Goal: Contribute content: Add original content to the website for others to see

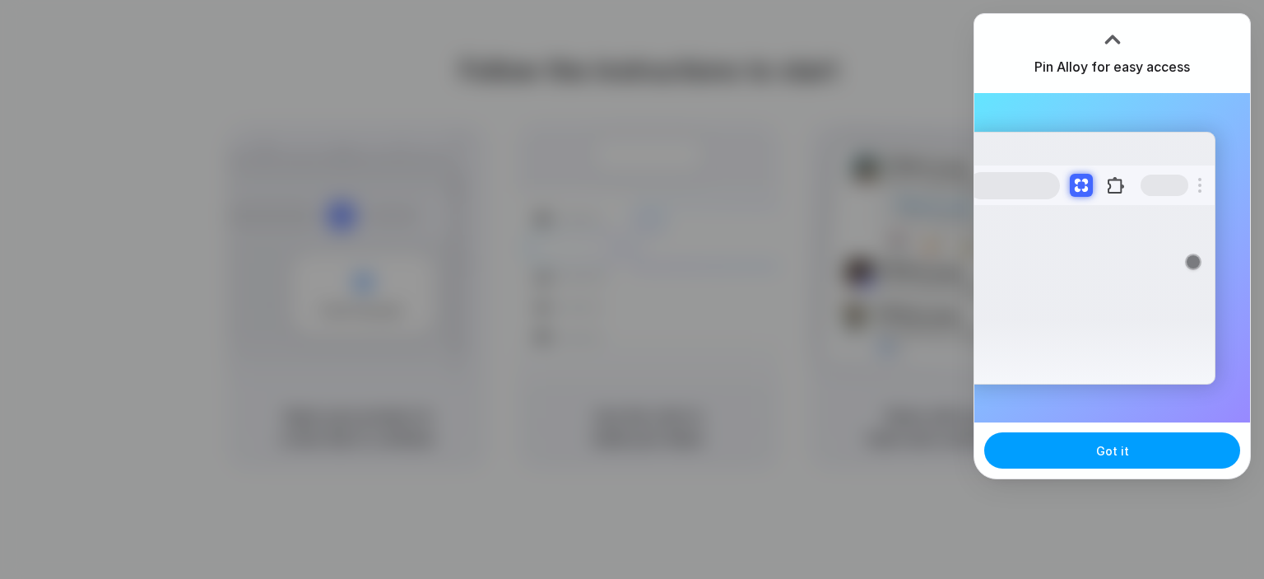
click at [1133, 443] on button "Got it" at bounding box center [1113, 450] width 256 height 36
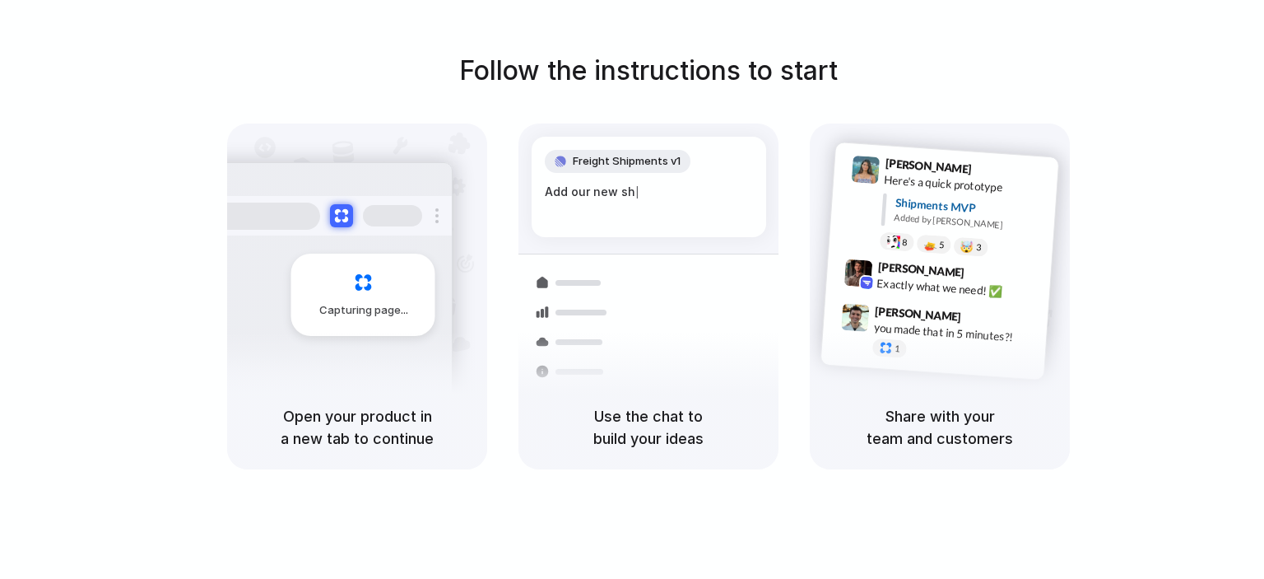
click at [995, 403] on div "Share with your team and customers" at bounding box center [940, 427] width 260 height 84
drag, startPoint x: 662, startPoint y: 70, endPoint x: 833, endPoint y: 2, distance: 184.1
click at [662, 70] on h1 "Follow the instructions to start" at bounding box center [648, 71] width 379 height 40
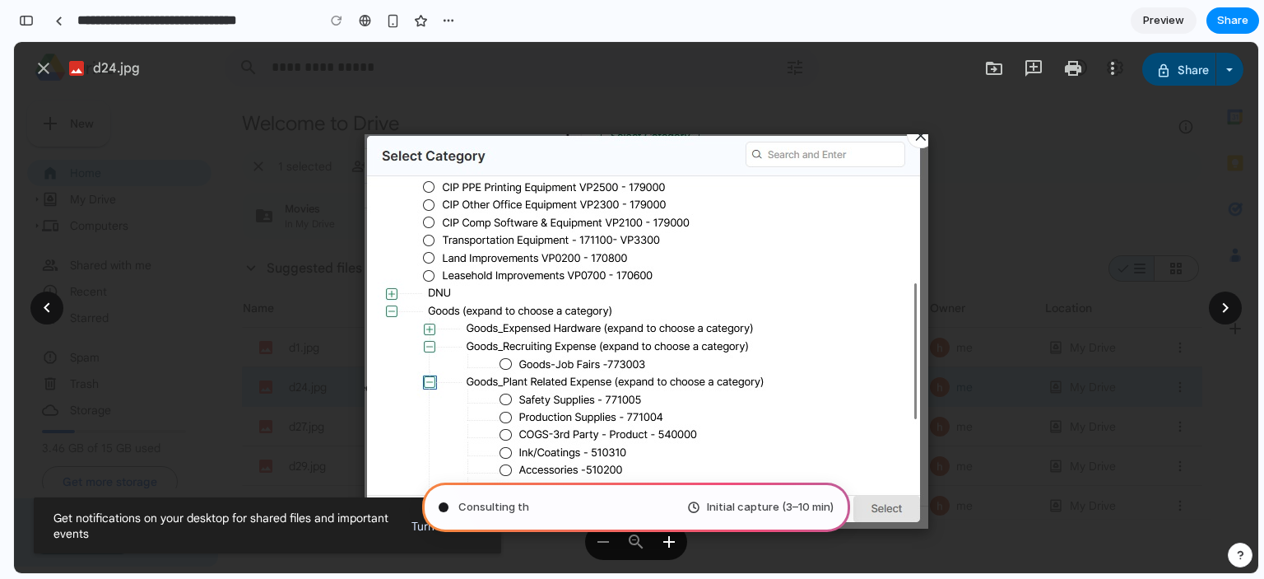
type input "**********"
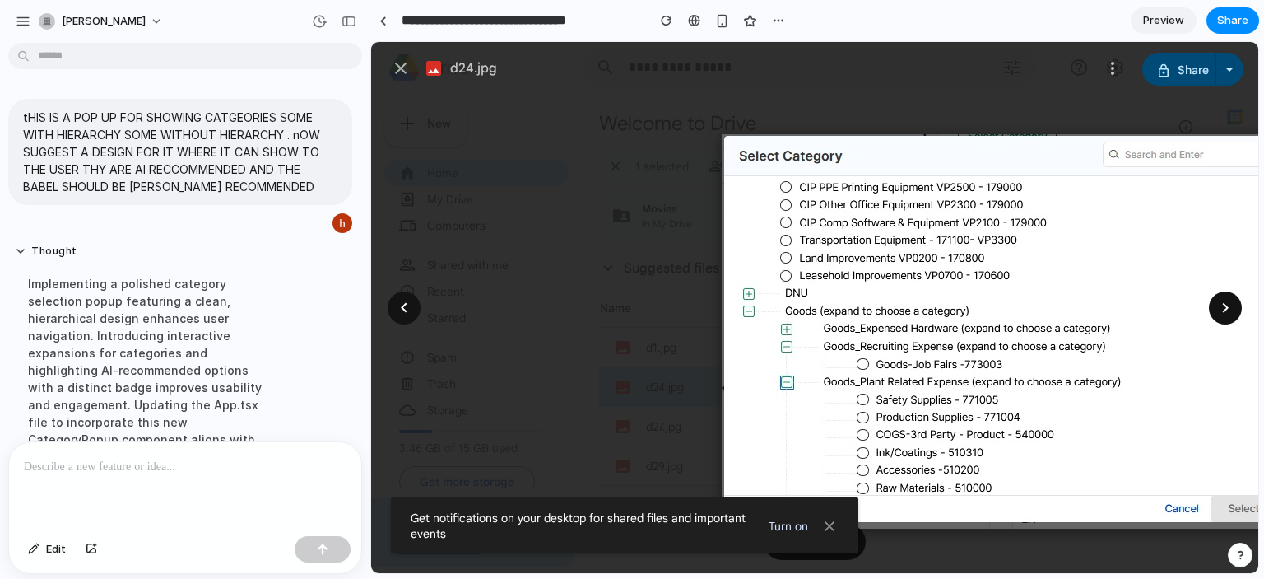
click at [1220, 305] on div at bounding box center [1226, 308] width 20 height 20
click at [407, 303] on div at bounding box center [404, 308] width 20 height 20
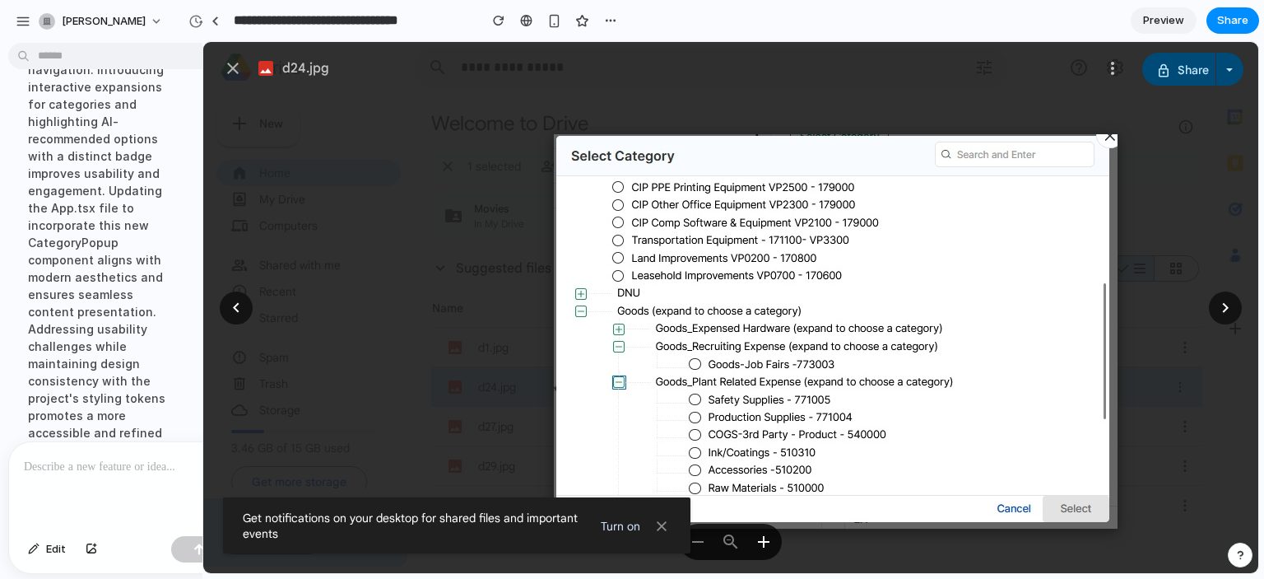
scroll to position [421, 0]
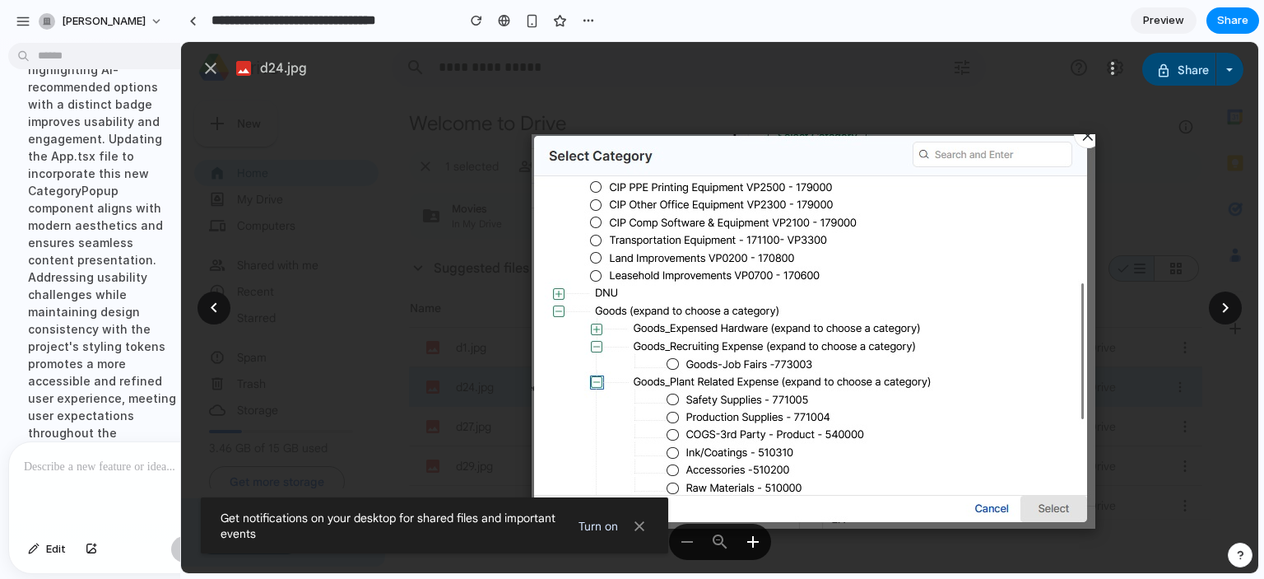
drag, startPoint x: 367, startPoint y: 292, endPoint x: 21, endPoint y: 246, distance: 348.8
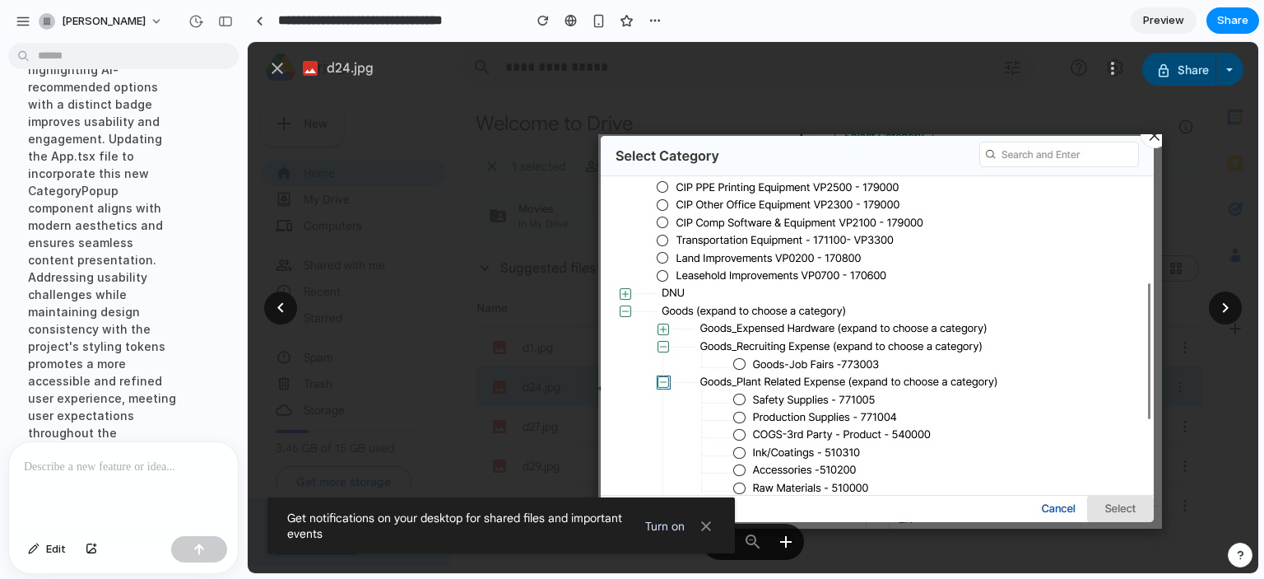
click at [835, 370] on img at bounding box center [880, 331] width 564 height 394
click at [1223, 303] on div at bounding box center [1226, 308] width 20 height 20
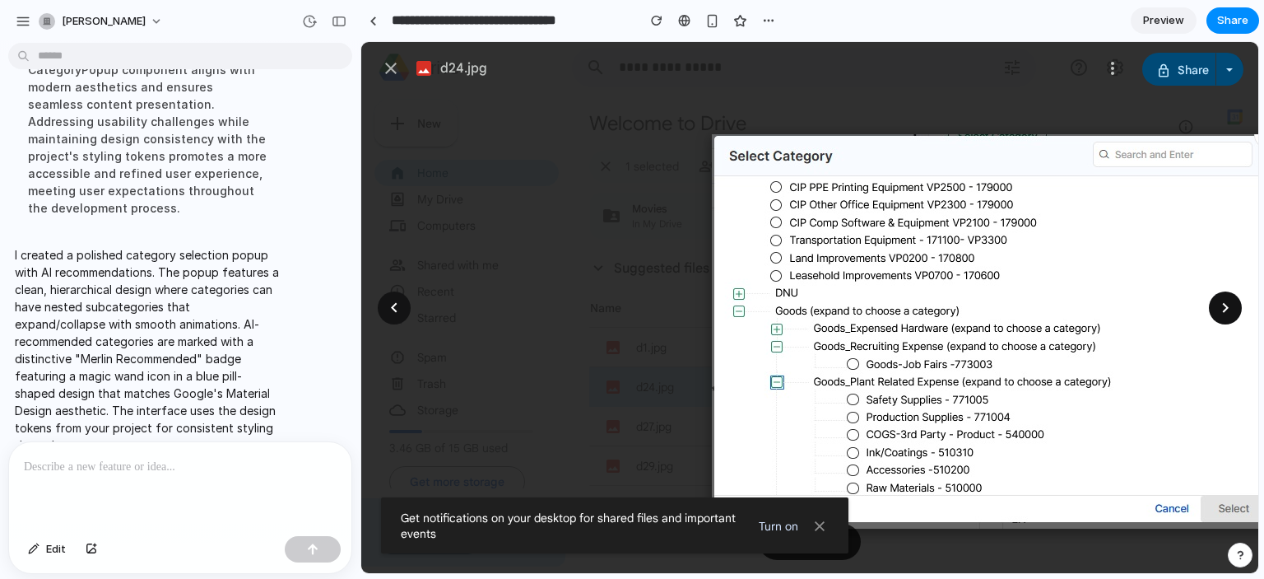
scroll to position [352, 0]
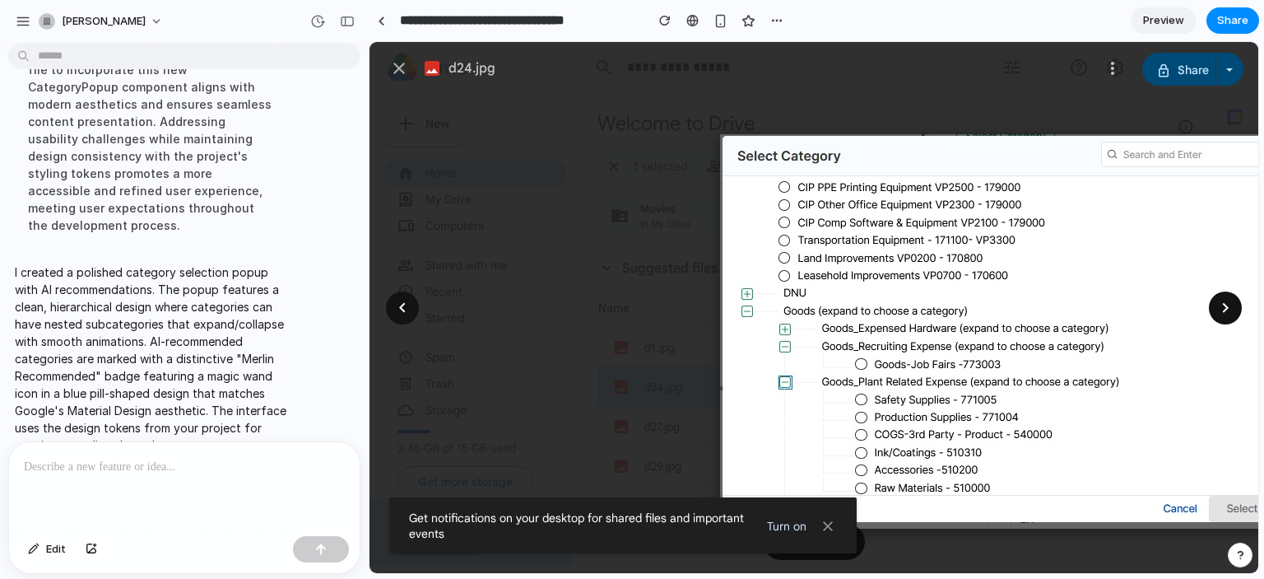
drag, startPoint x: 243, startPoint y: 319, endPoint x: 370, endPoint y: 361, distance: 134.3
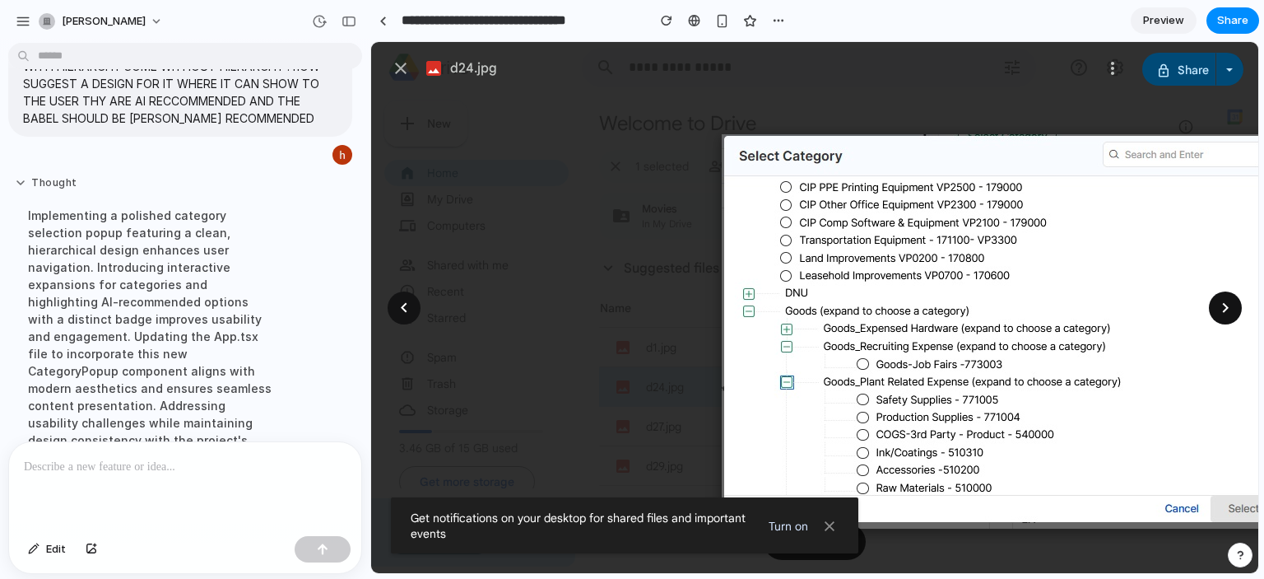
scroll to position [0, 0]
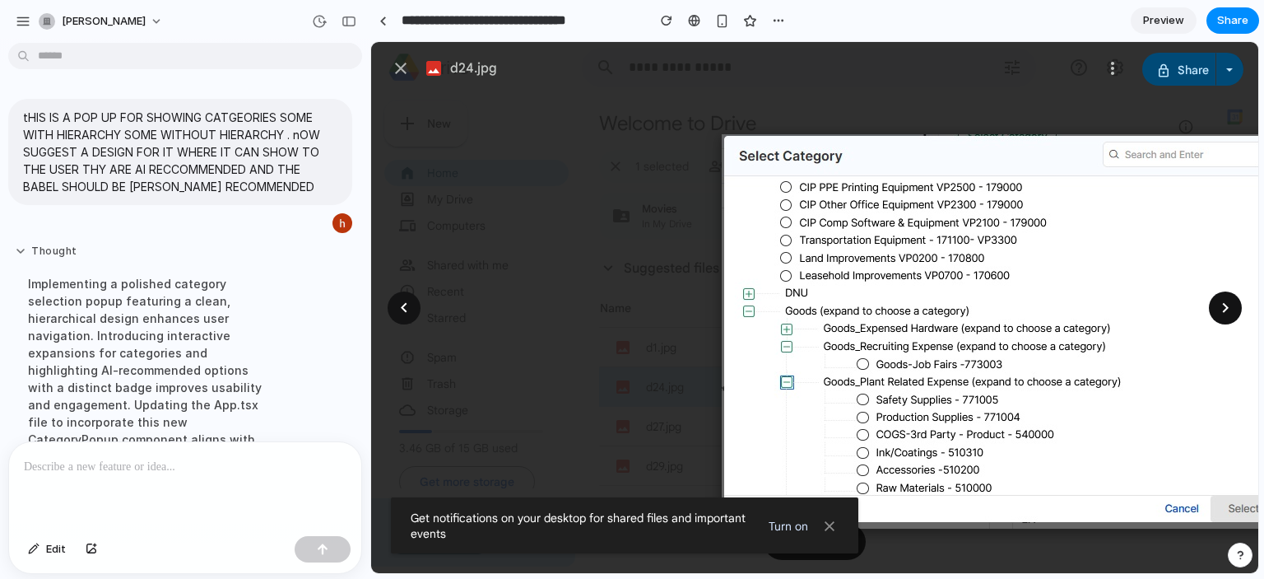
click at [66, 254] on button "Thought" at bounding box center [152, 251] width 275 height 14
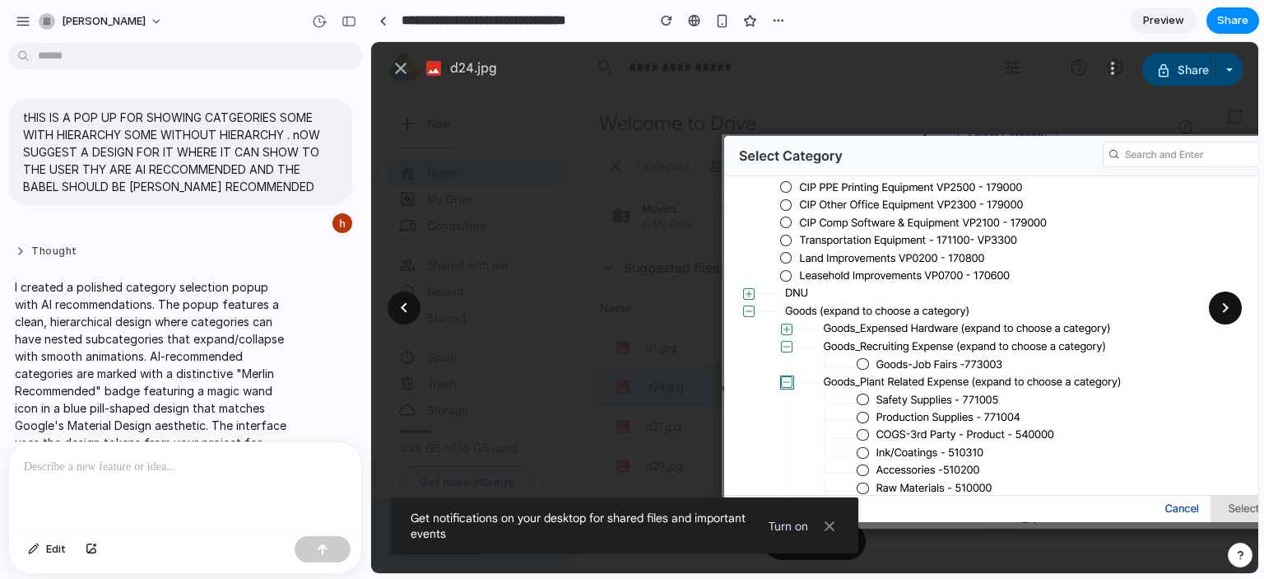
click at [66, 254] on button "Thought" at bounding box center [152, 251] width 275 height 14
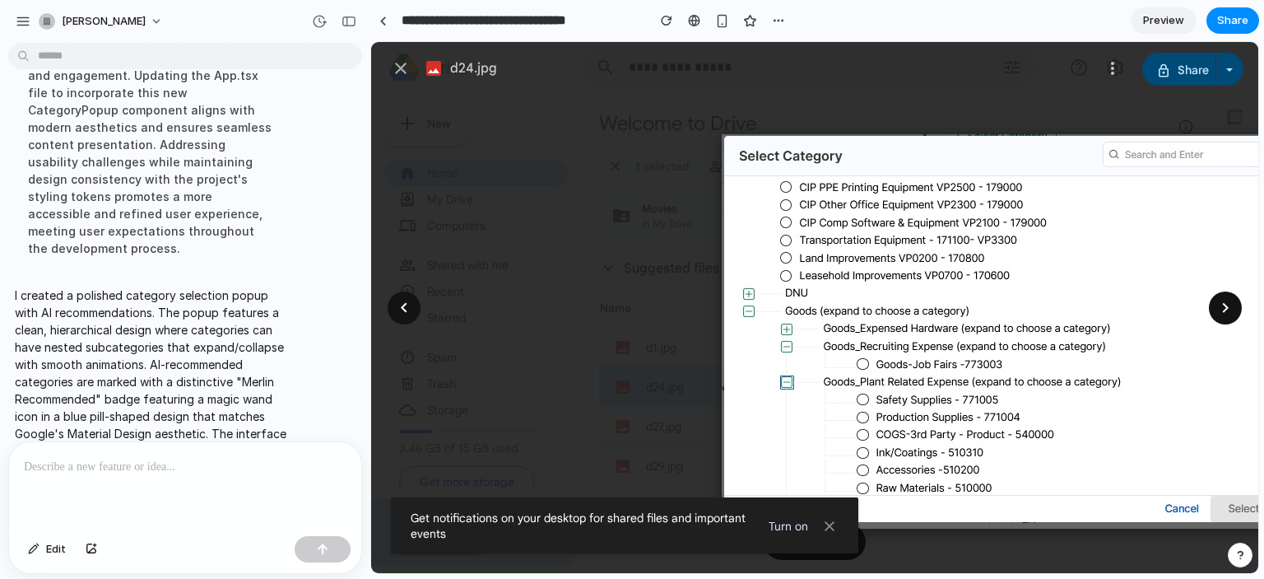
scroll to position [352, 0]
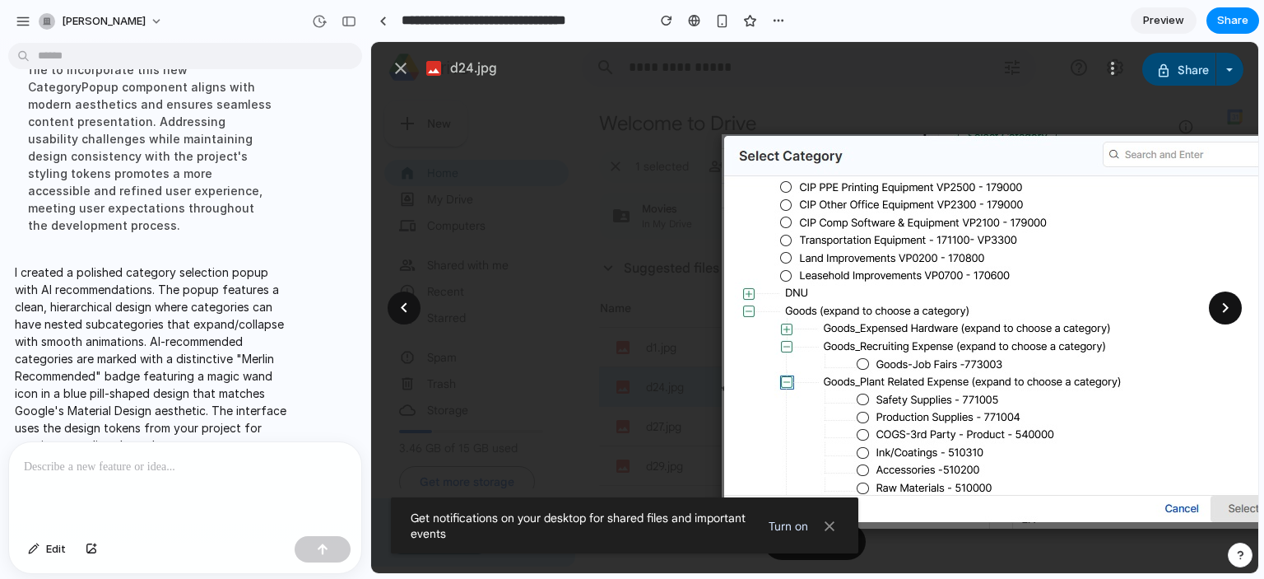
click at [189, 457] on p at bounding box center [185, 467] width 323 height 20
click at [595, 207] on div at bounding box center [814, 307] width 887 height 531
click at [1155, 19] on span "Preview" at bounding box center [1163, 20] width 41 height 16
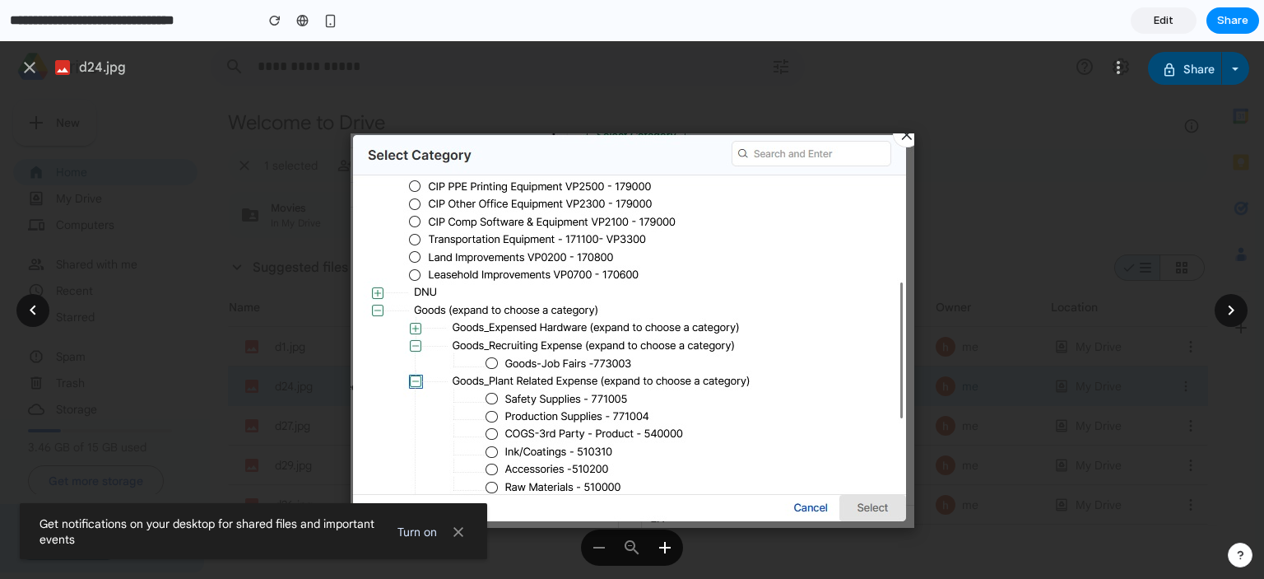
click at [1115, 58] on div at bounding box center [1119, 68] width 20 height 20
click at [1155, 14] on span "Edit" at bounding box center [1164, 20] width 20 height 16
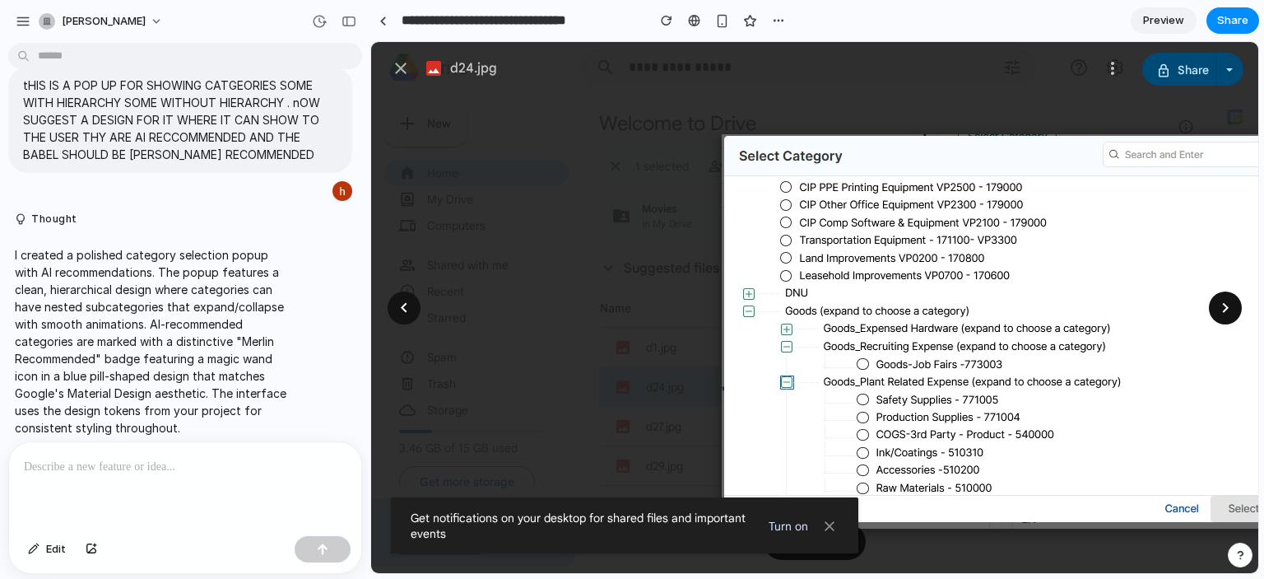
scroll to position [49, 0]
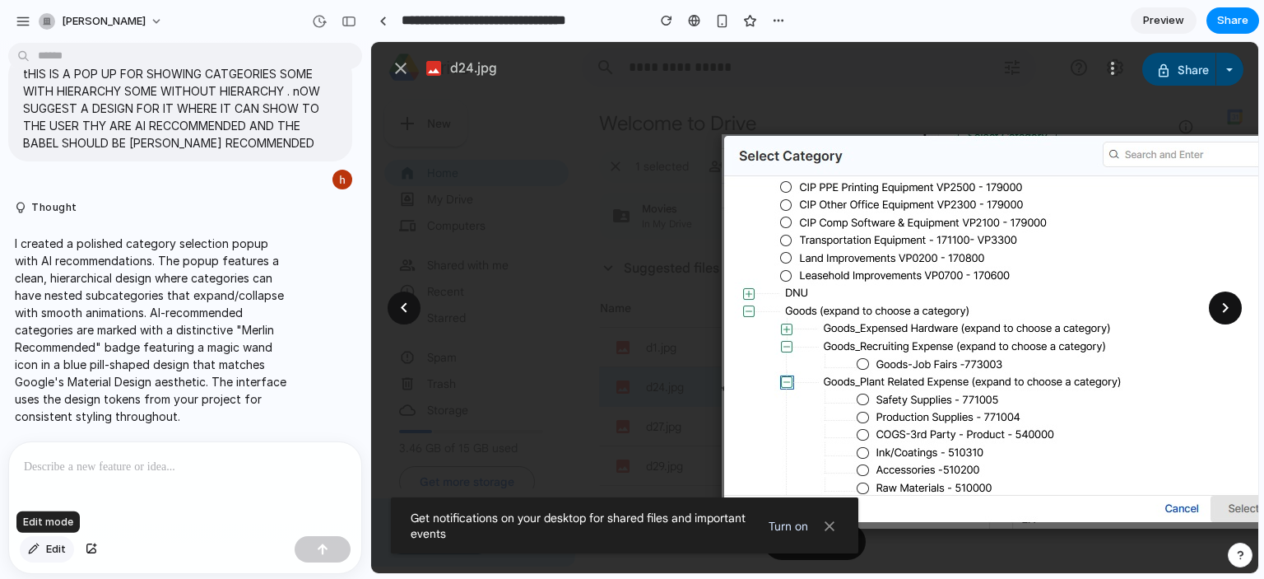
click at [54, 546] on span "Edit" at bounding box center [56, 549] width 20 height 16
click at [83, 552] on button "button" at bounding box center [91, 549] width 28 height 26
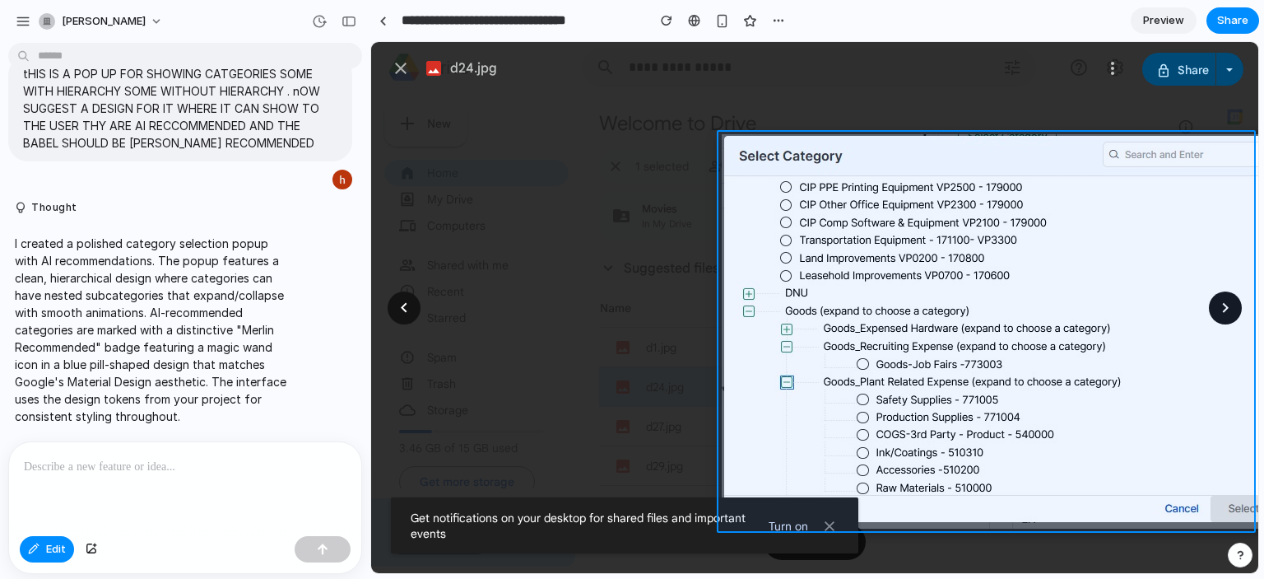
click at [869, 260] on div at bounding box center [814, 308] width 887 height 532
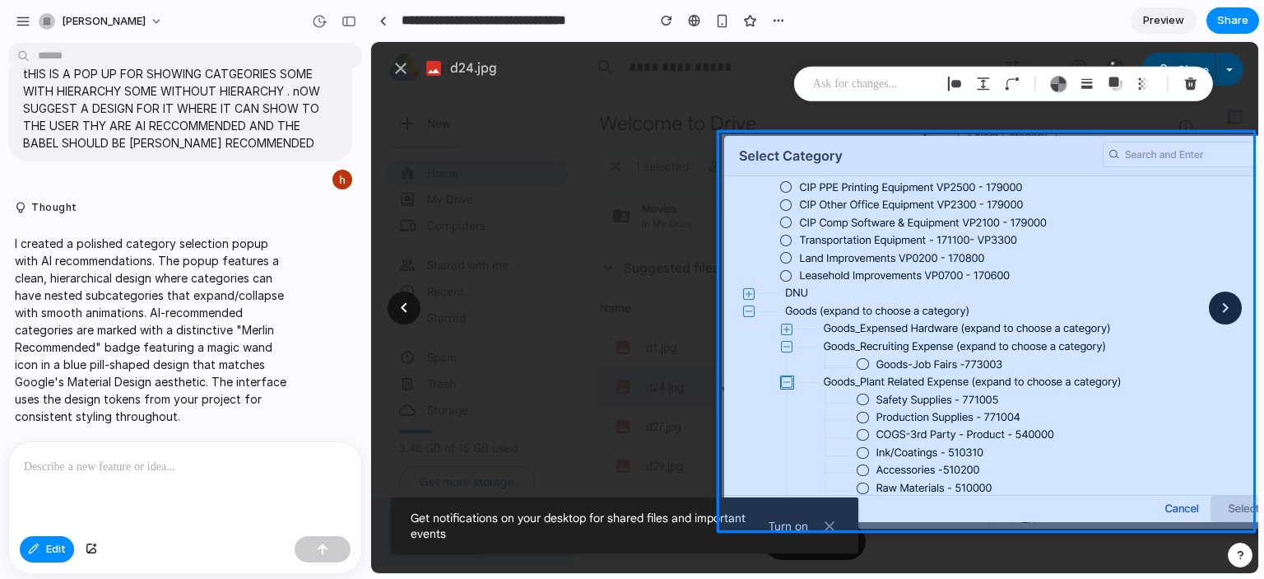
click at [1013, 364] on div at bounding box center [814, 308] width 887 height 532
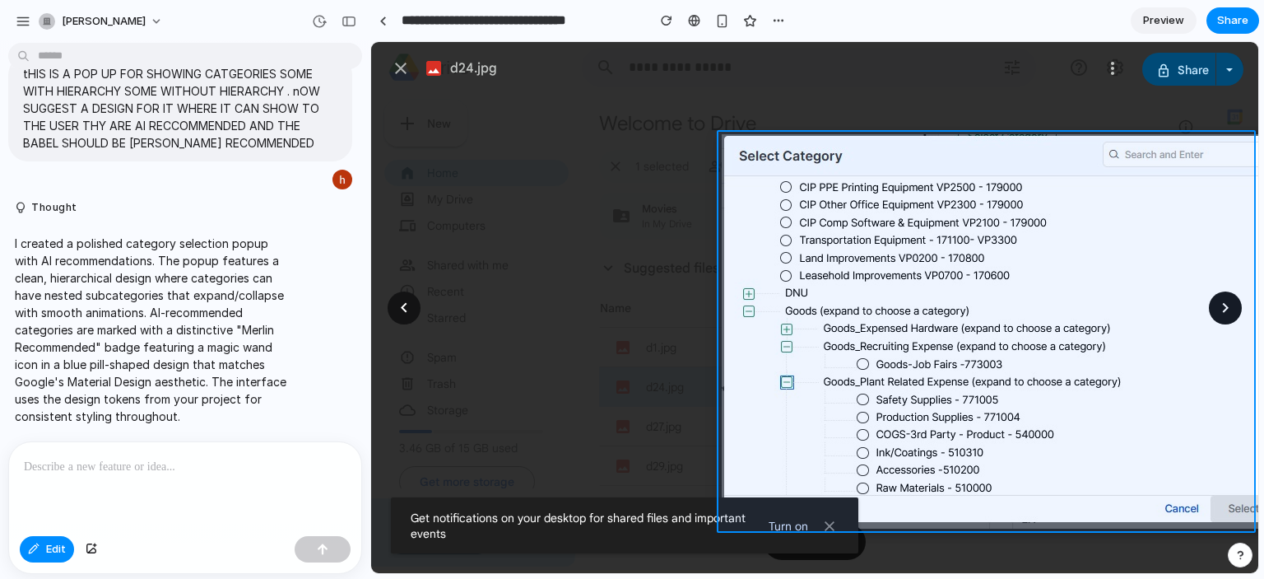
click at [971, 325] on div at bounding box center [814, 308] width 887 height 532
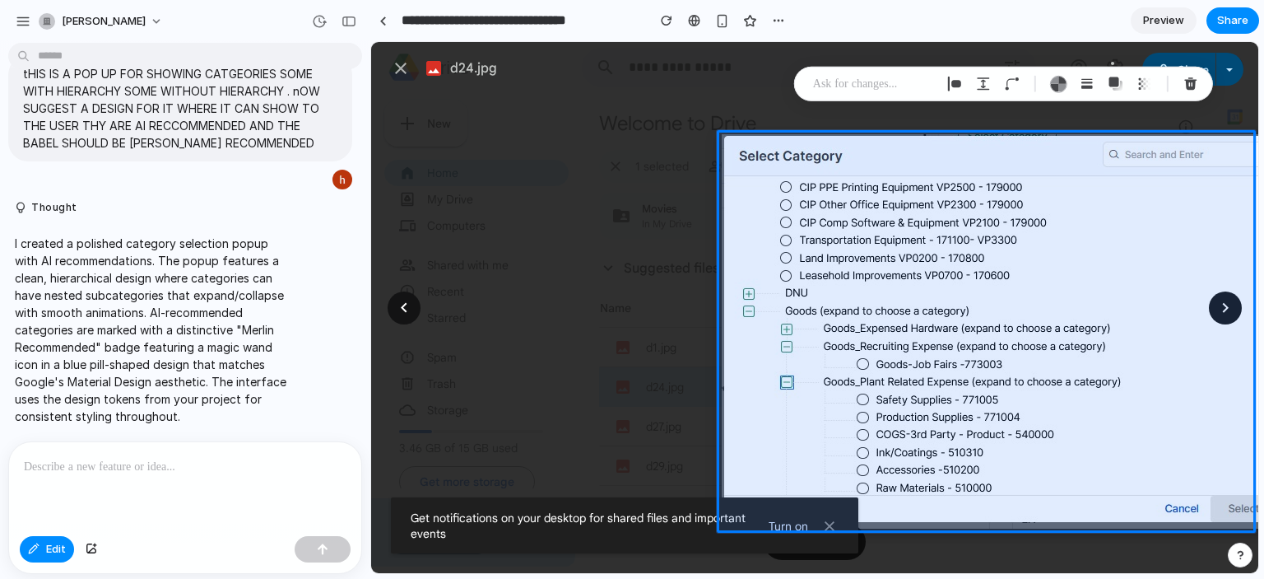
click at [160, 457] on p at bounding box center [185, 467] width 323 height 20
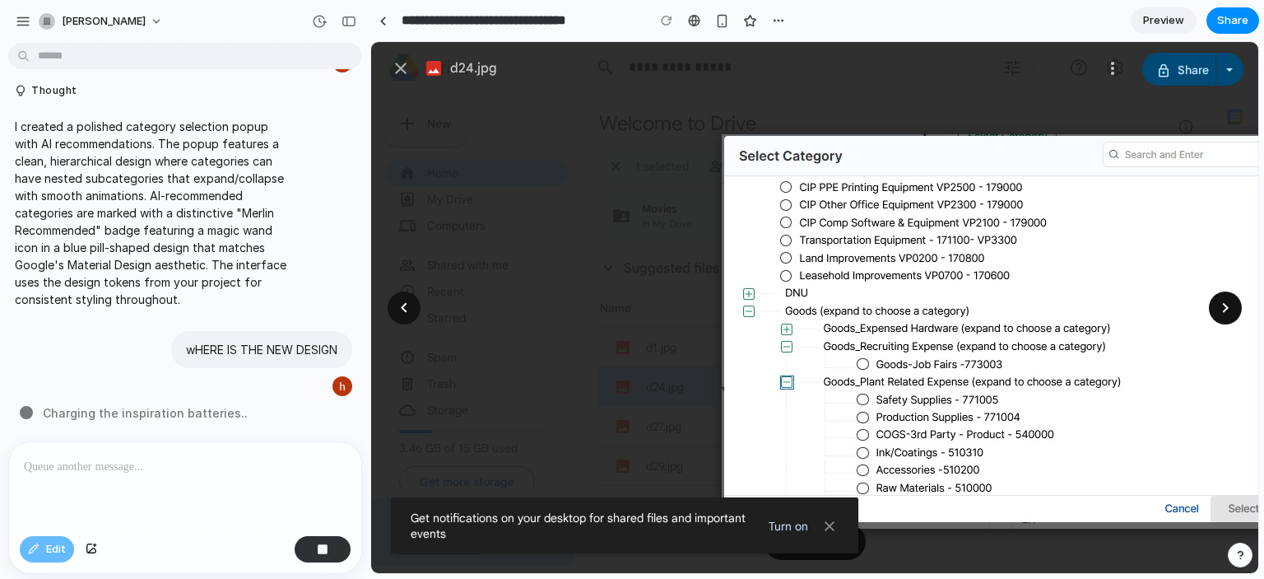
click at [828, 526] on polygon at bounding box center [830, 526] width 10 height 10
click at [831, 526] on polygon at bounding box center [830, 526] width 10 height 10
click at [412, 307] on div at bounding box center [404, 308] width 20 height 20
click at [401, 64] on icon at bounding box center [401, 68] width 20 height 20
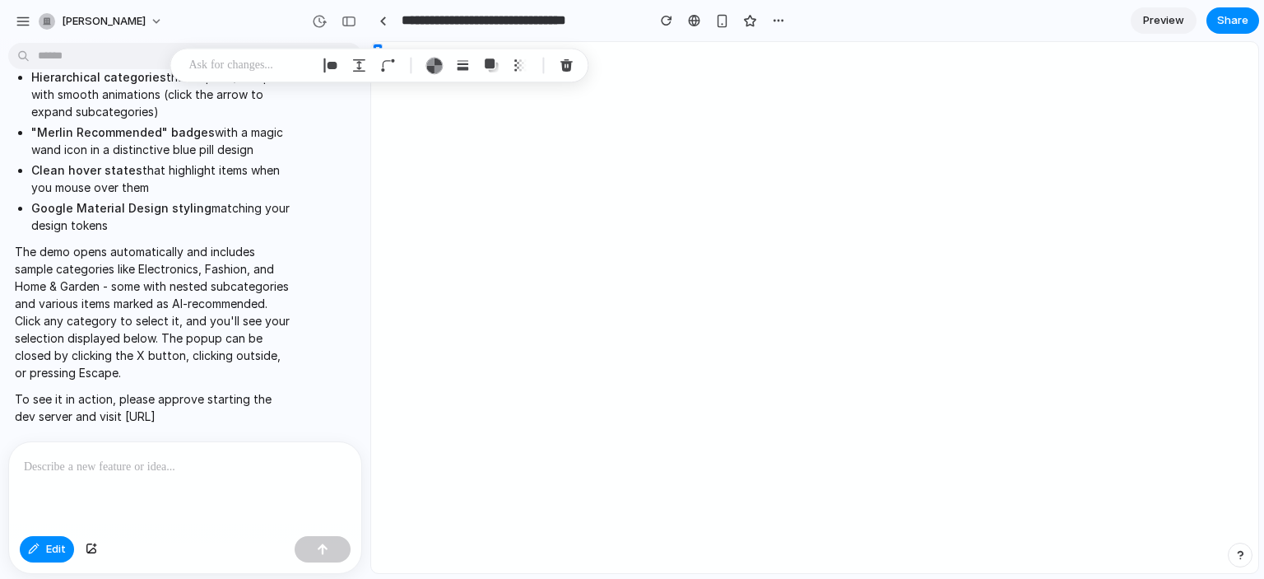
scroll to position [0, 0]
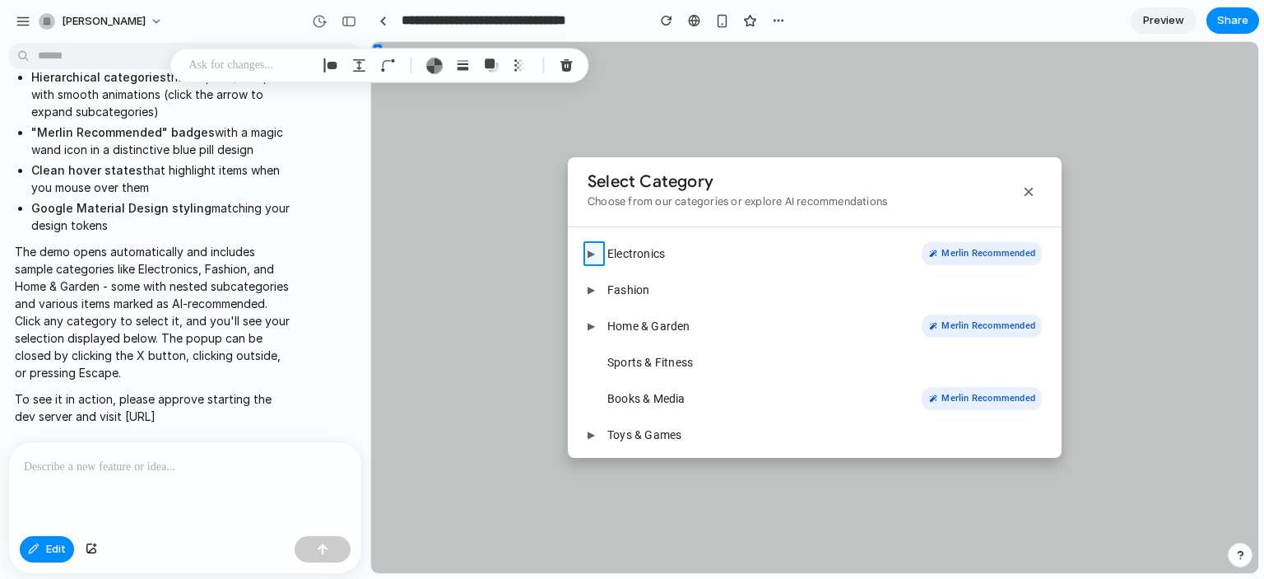
click at [589, 249] on div at bounding box center [814, 308] width 887 height 532
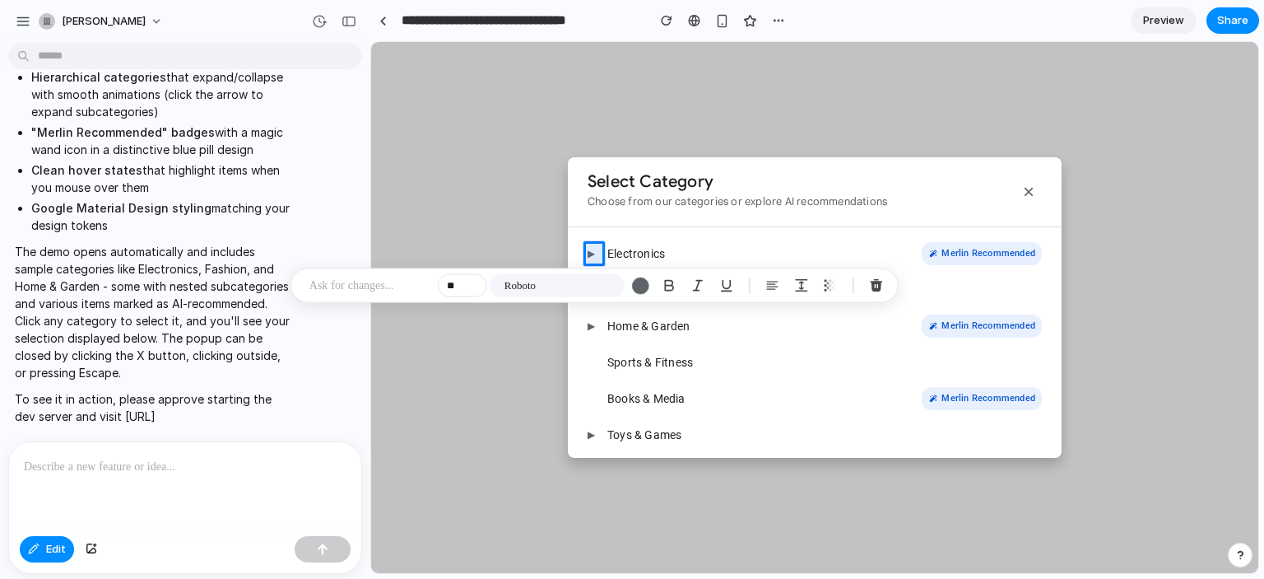
drag, startPoint x: 239, startPoint y: 411, endPoint x: 123, endPoint y: 411, distance: 116.1
click at [123, 411] on p "To see it in action, please approve starting the dev server and visit [URL]" at bounding box center [152, 407] width 275 height 35
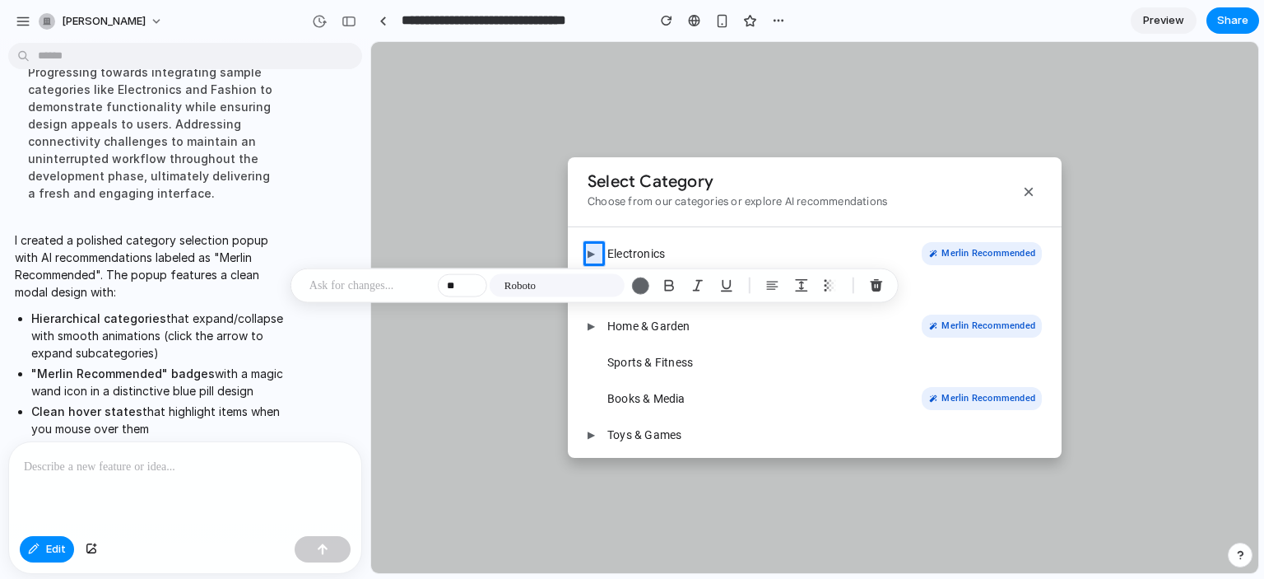
scroll to position [461, 0]
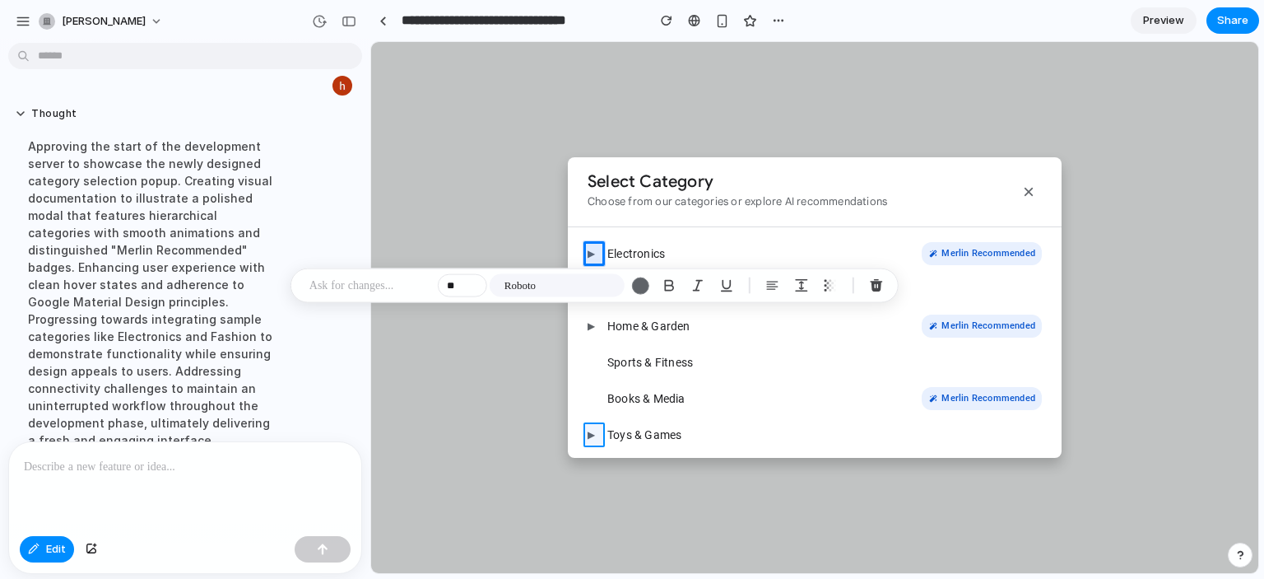
click at [589, 434] on div at bounding box center [814, 308] width 887 height 532
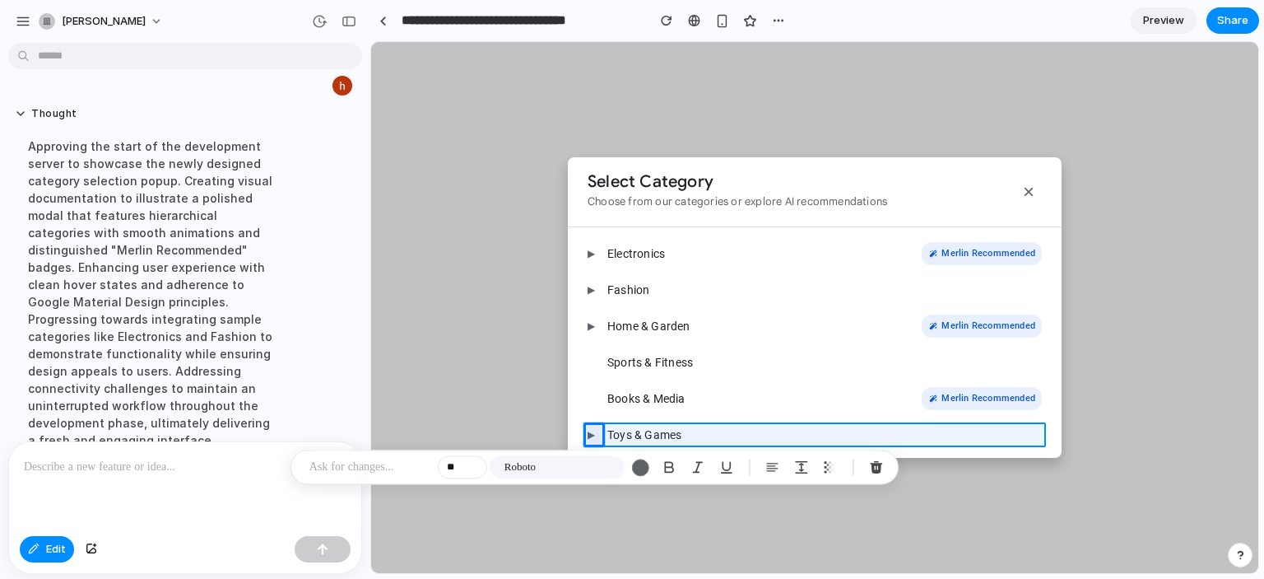
click at [629, 435] on div at bounding box center [814, 308] width 887 height 532
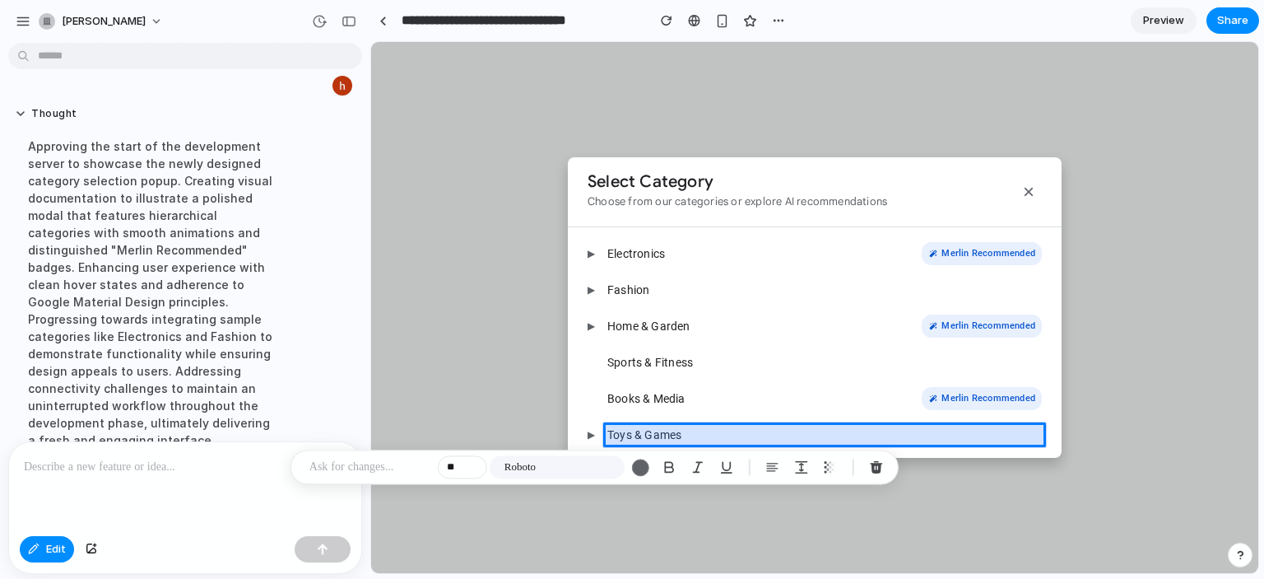
type input "**"
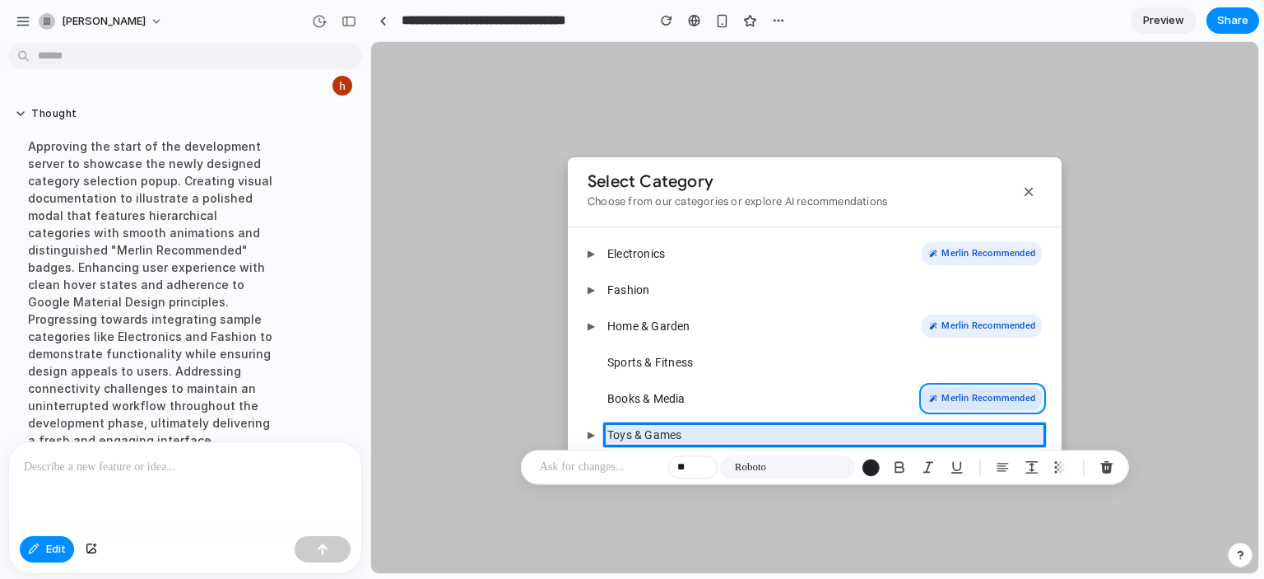
click at [943, 398] on div at bounding box center [814, 308] width 887 height 532
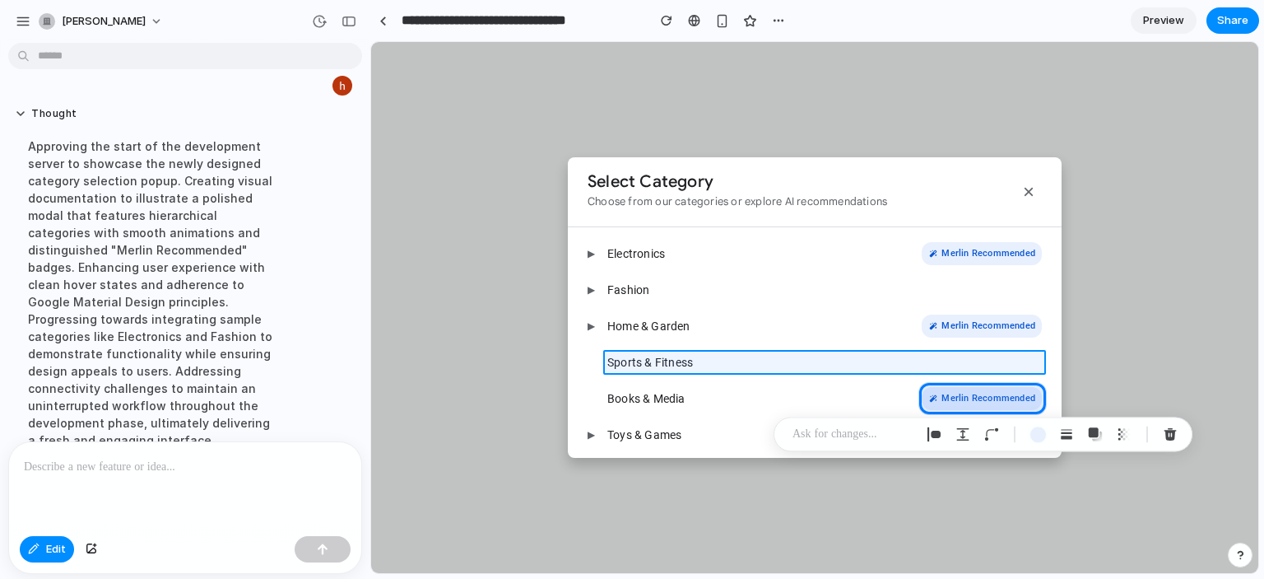
click at [685, 368] on div at bounding box center [814, 308] width 887 height 532
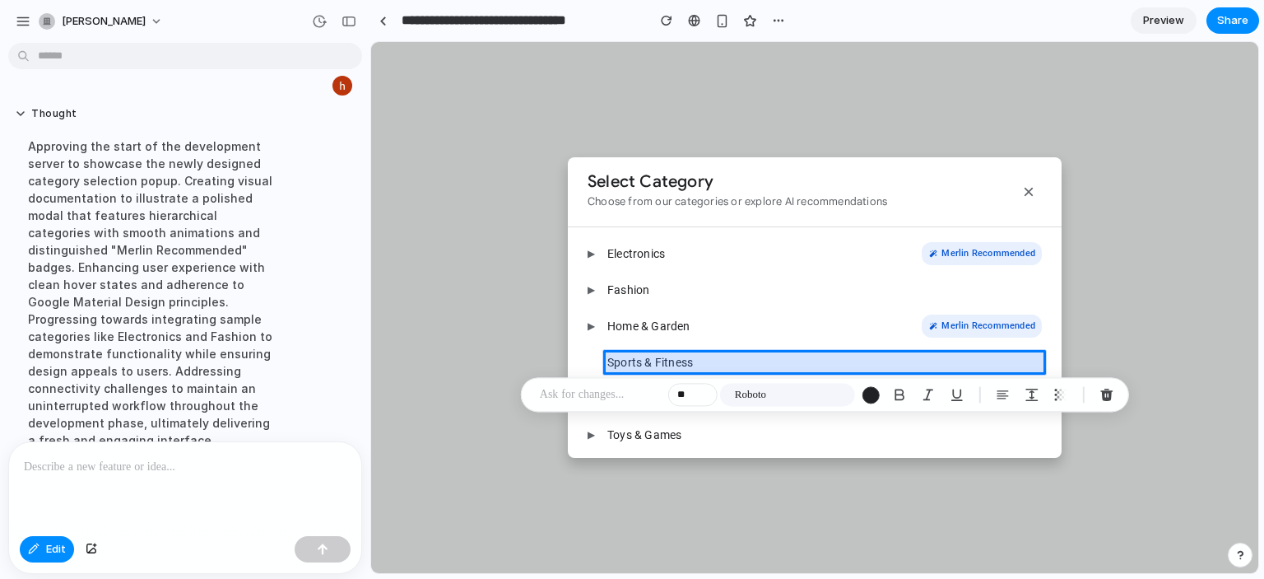
click at [685, 368] on div at bounding box center [814, 308] width 887 height 532
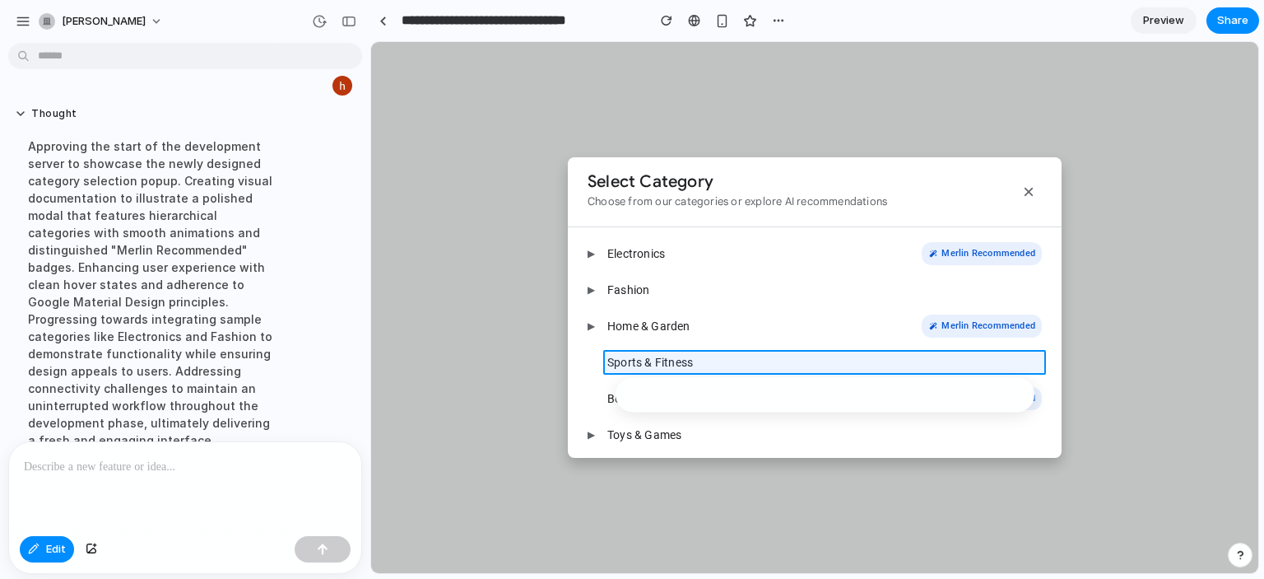
click at [685, 368] on div at bounding box center [814, 308] width 887 height 532
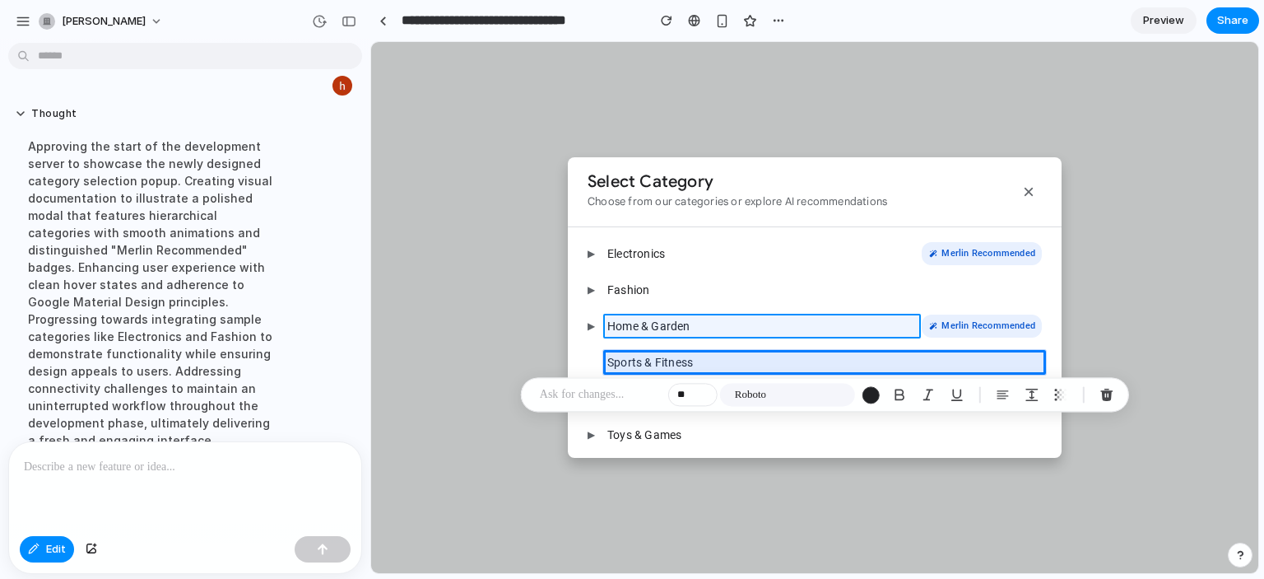
click at [647, 328] on div at bounding box center [814, 308] width 887 height 532
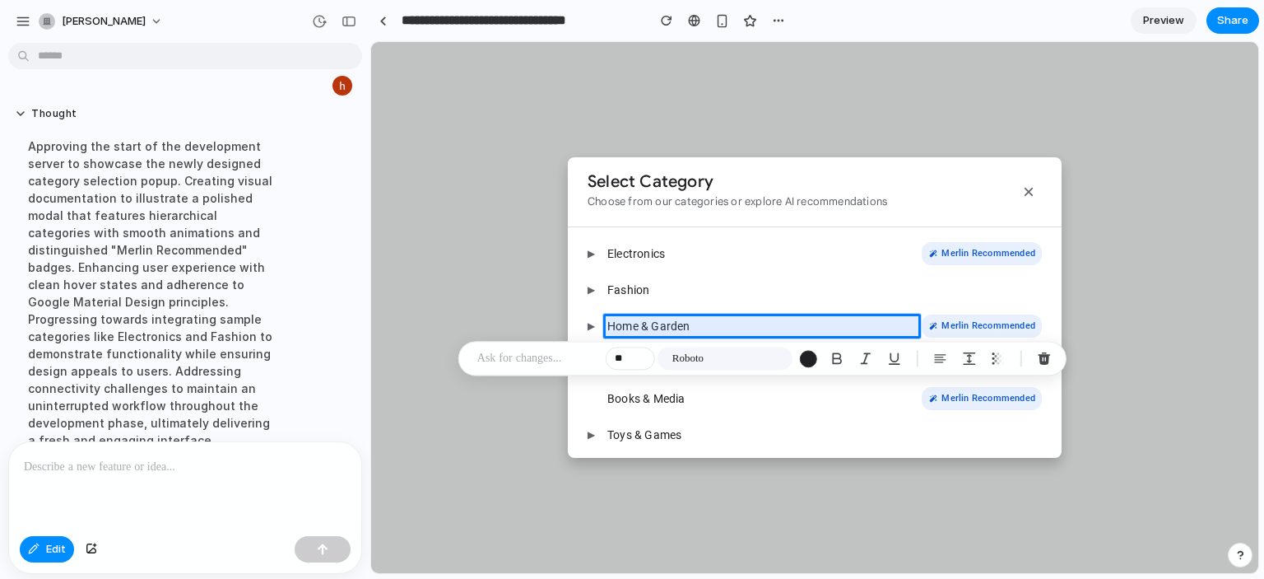
click at [626, 275] on div at bounding box center [814, 308] width 887 height 532
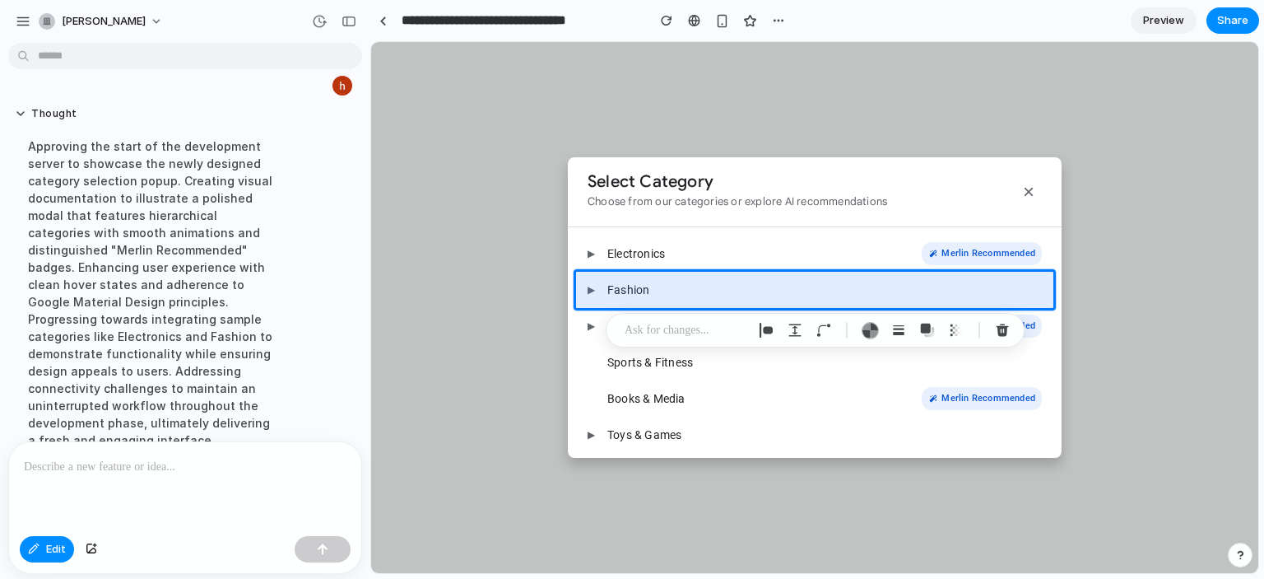
click at [774, 226] on div at bounding box center [814, 308] width 887 height 532
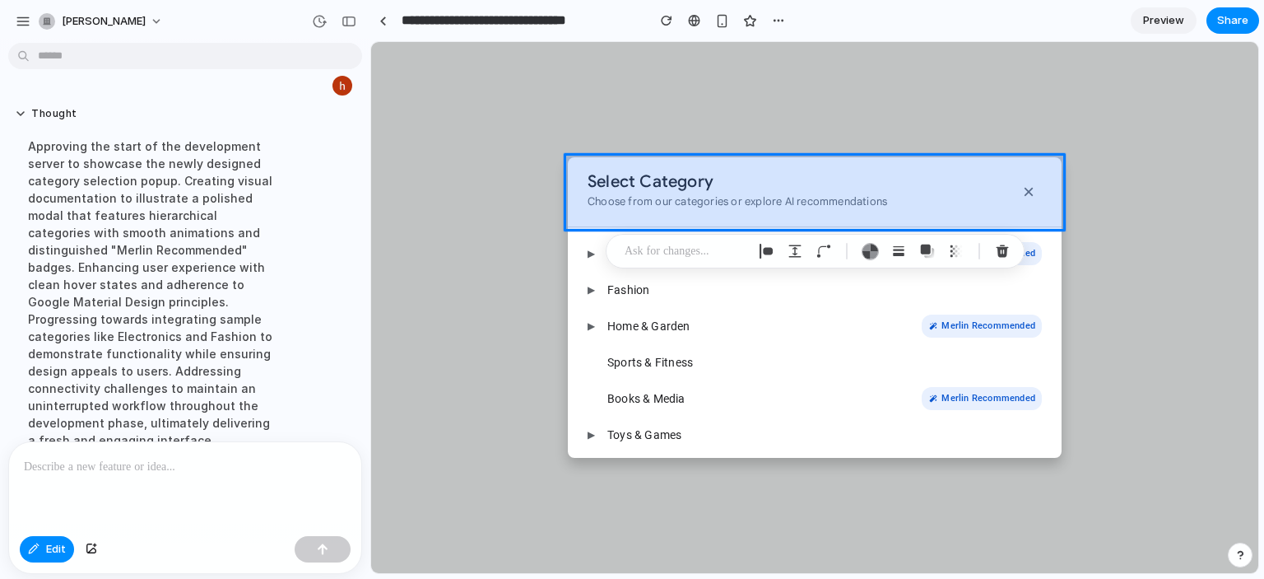
click at [659, 211] on div at bounding box center [814, 308] width 887 height 532
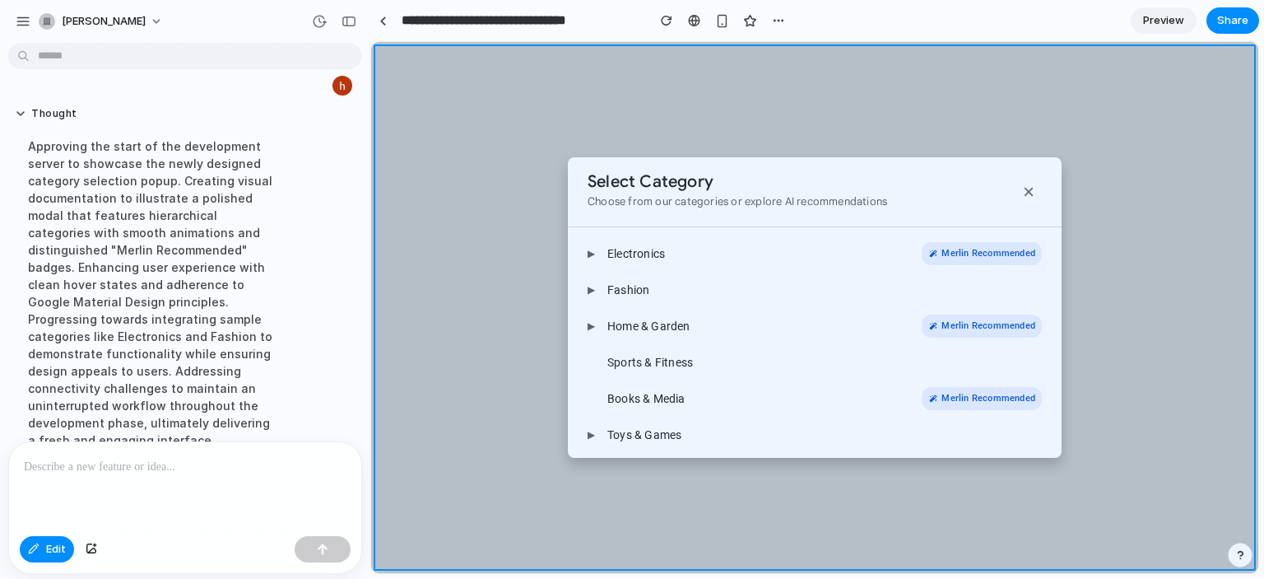
click at [678, 547] on div at bounding box center [814, 308] width 887 height 532
